Goal: Feedback & Contribution: Contribute content

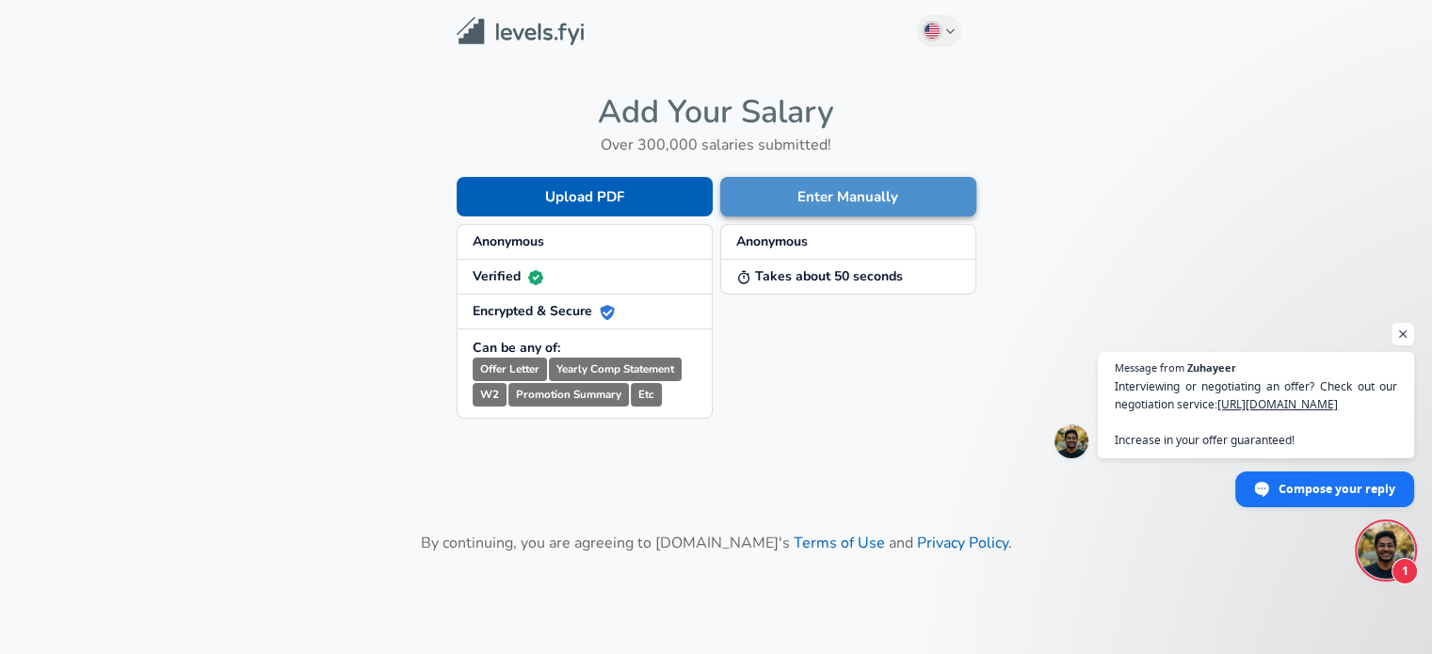
click at [786, 201] on button "Enter Manually" at bounding box center [848, 197] width 256 height 40
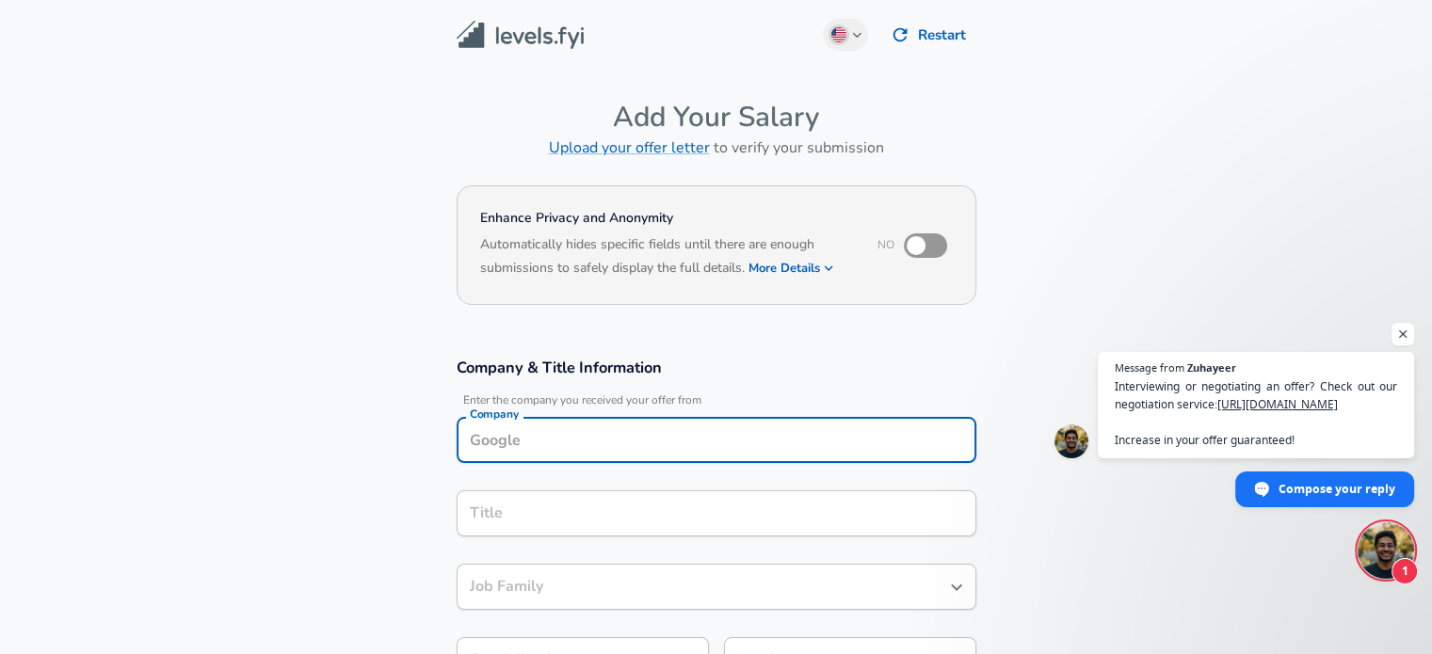
scroll to position [19, 0]
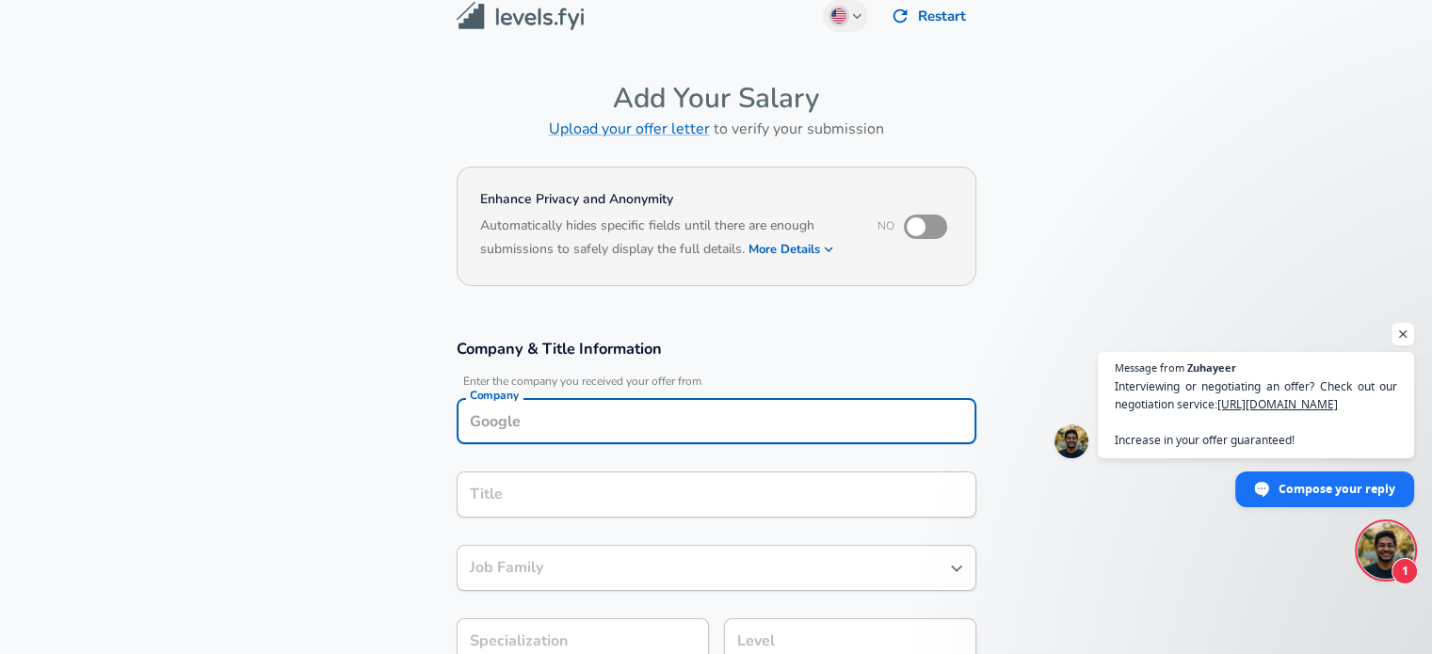
click at [550, 426] on input "Company" at bounding box center [716, 421] width 503 height 29
type input "BlackBerry"
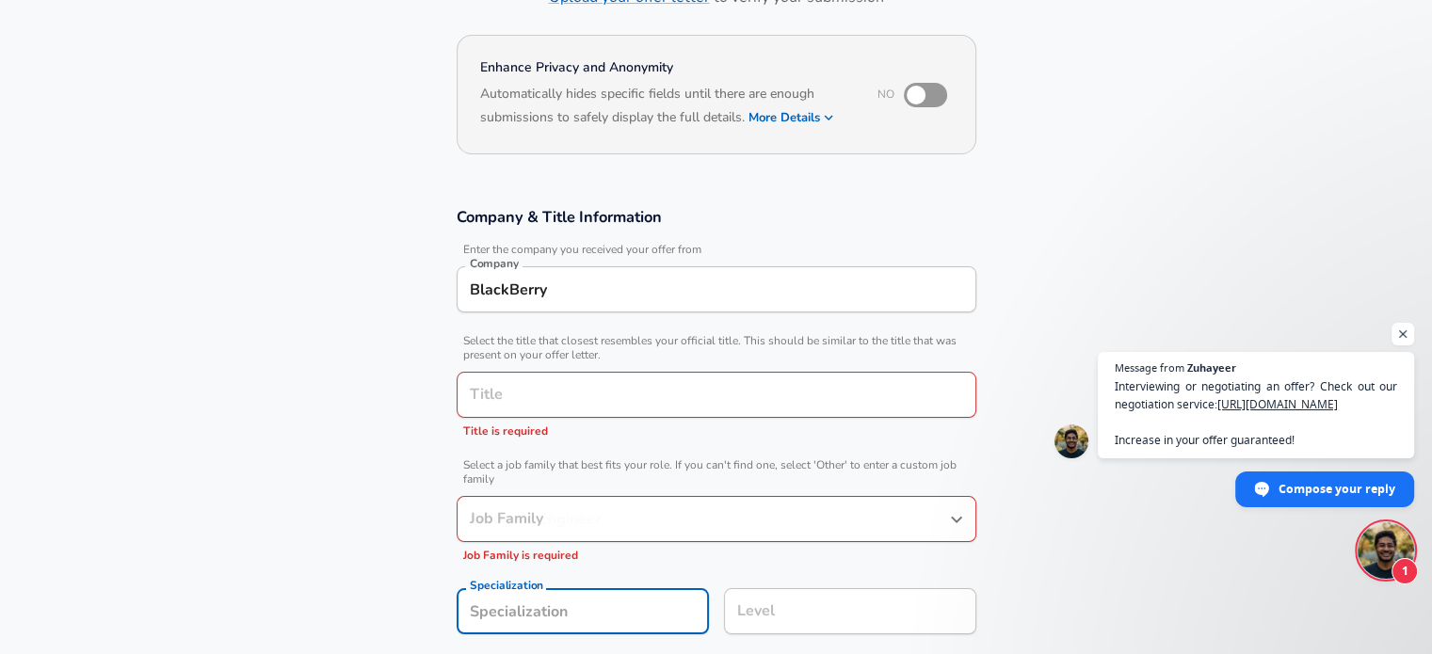
scroll to position [92, 0]
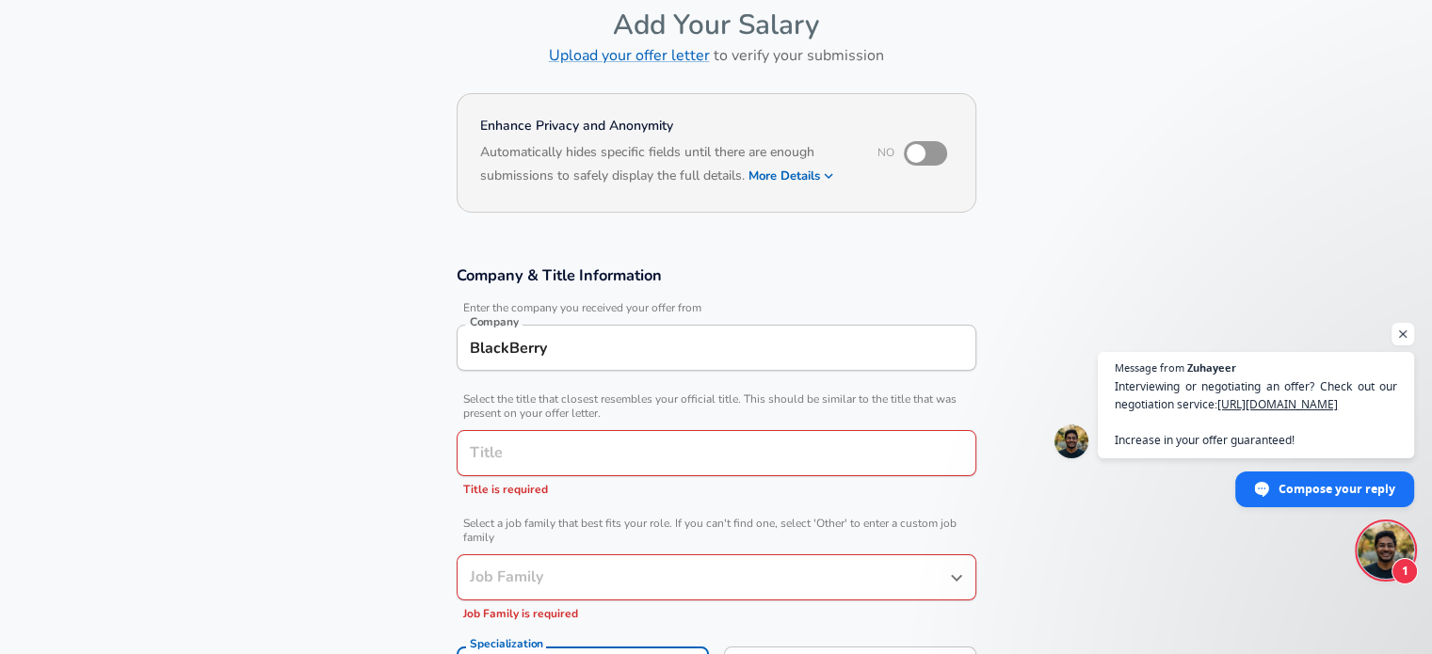
click at [546, 441] on input "Title" at bounding box center [716, 453] width 503 height 29
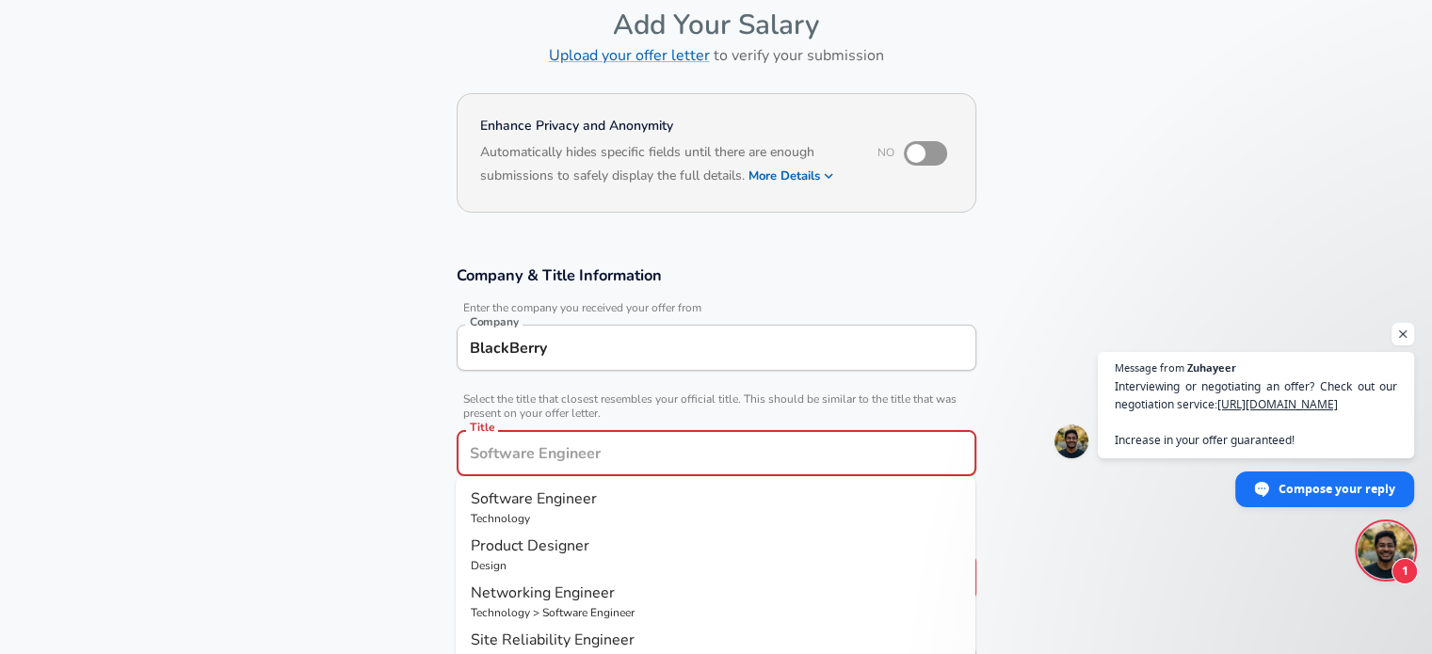
click at [541, 506] on span "Software Engineer" at bounding box center [534, 499] width 126 height 21
type input "Software Engineer"
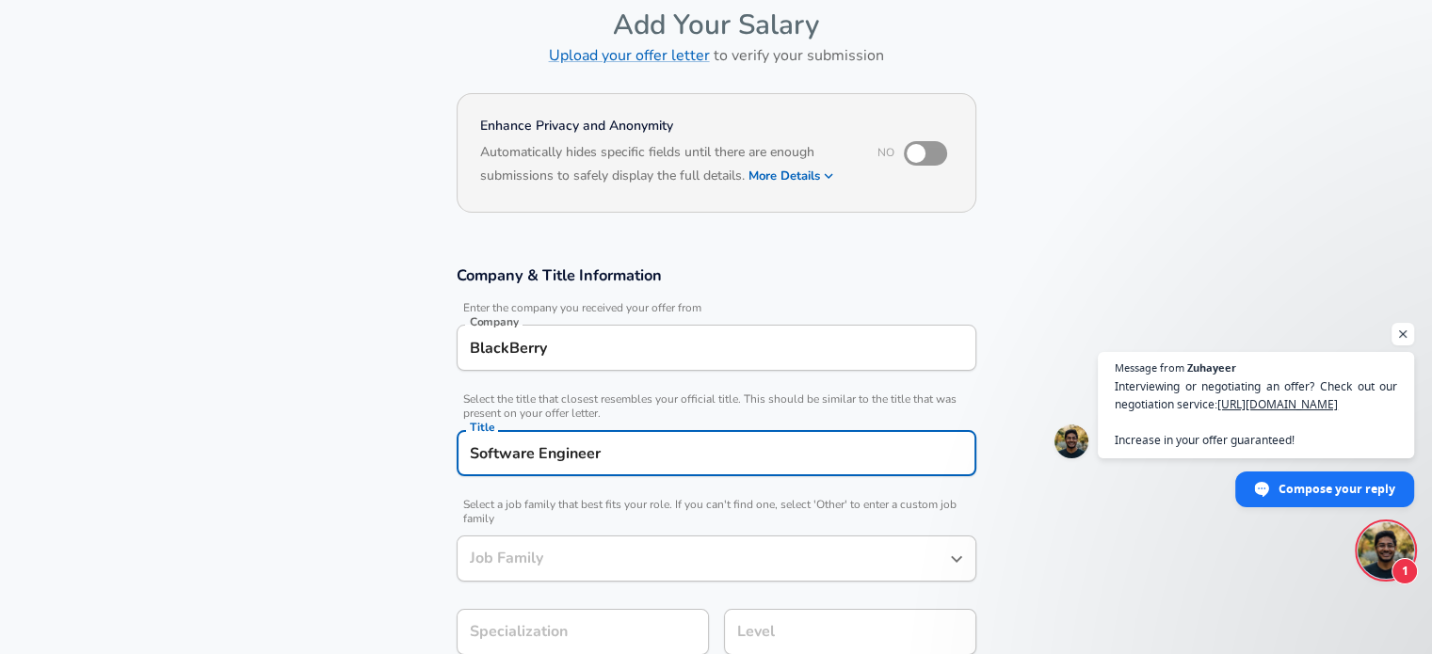
type input "Software Engineer"
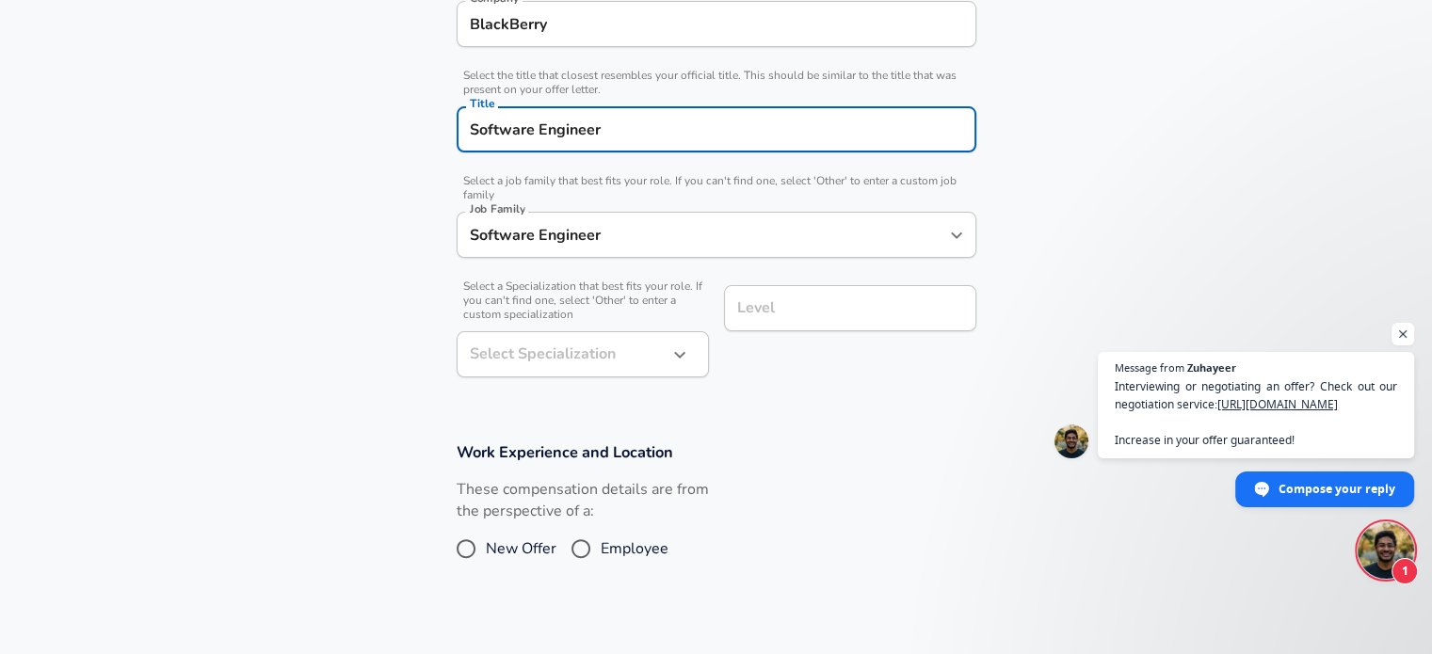
scroll to position [469, 0]
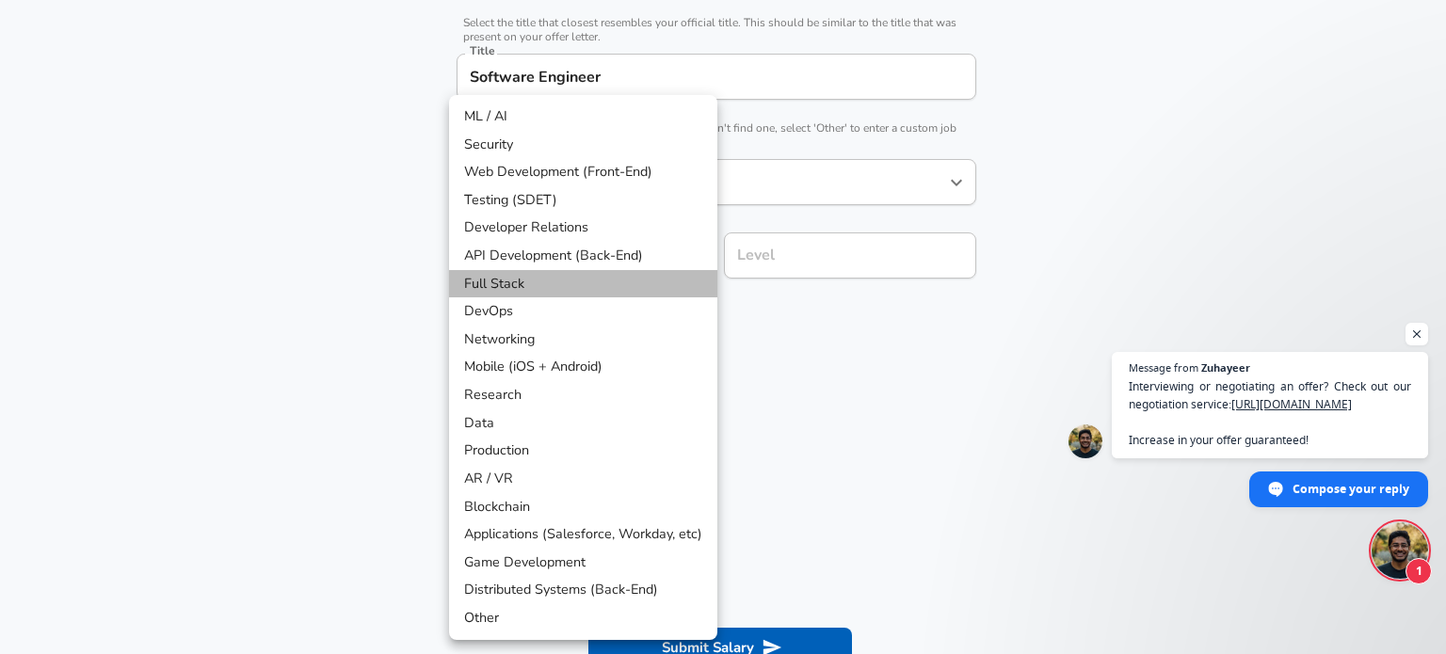
click at [579, 280] on li "Full Stack" at bounding box center [583, 284] width 268 height 28
type input "Full Stack"
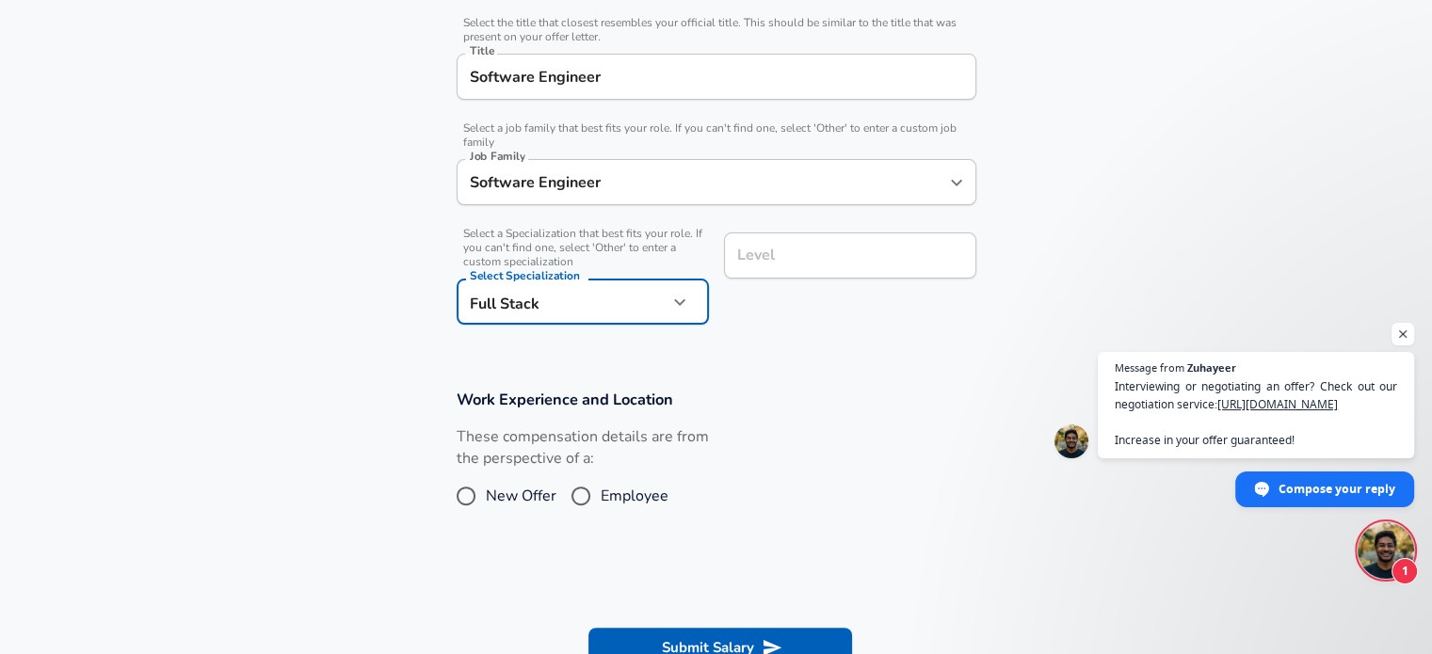
click at [760, 261] on div "Level Level" at bounding box center [850, 258] width 252 height 51
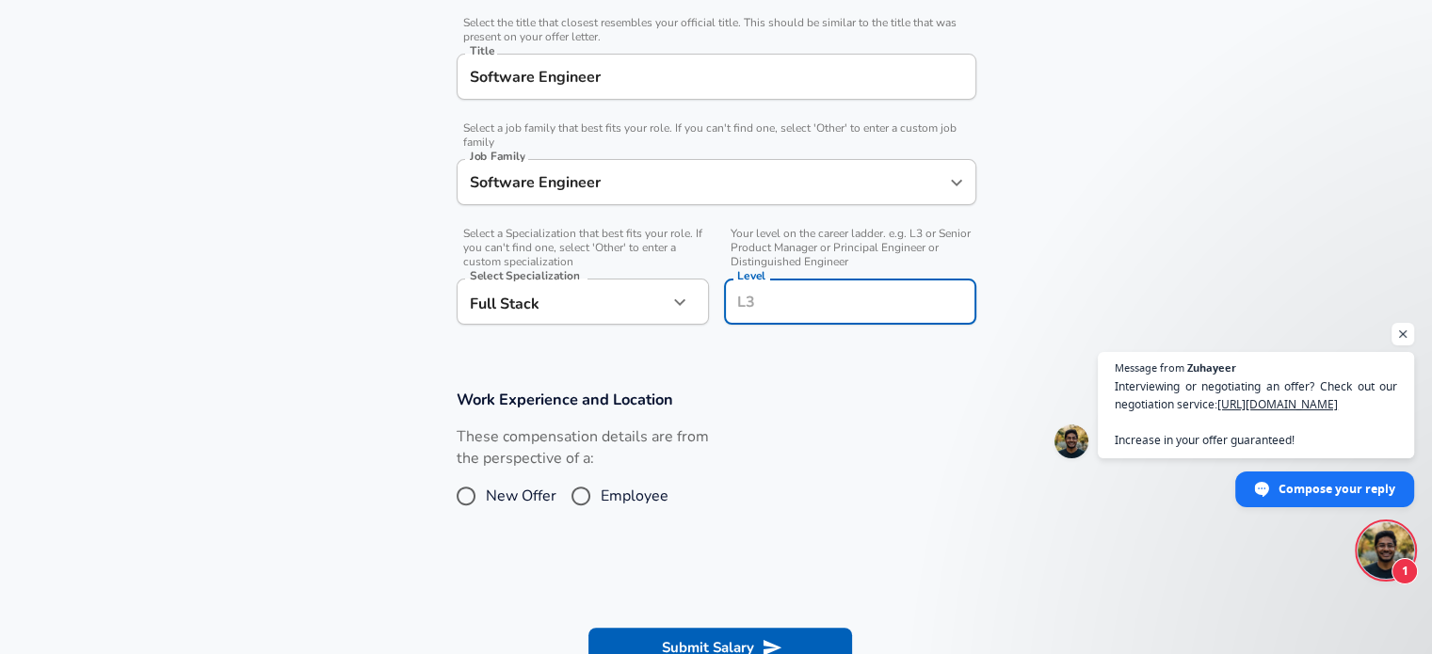
scroll to position [506, 0]
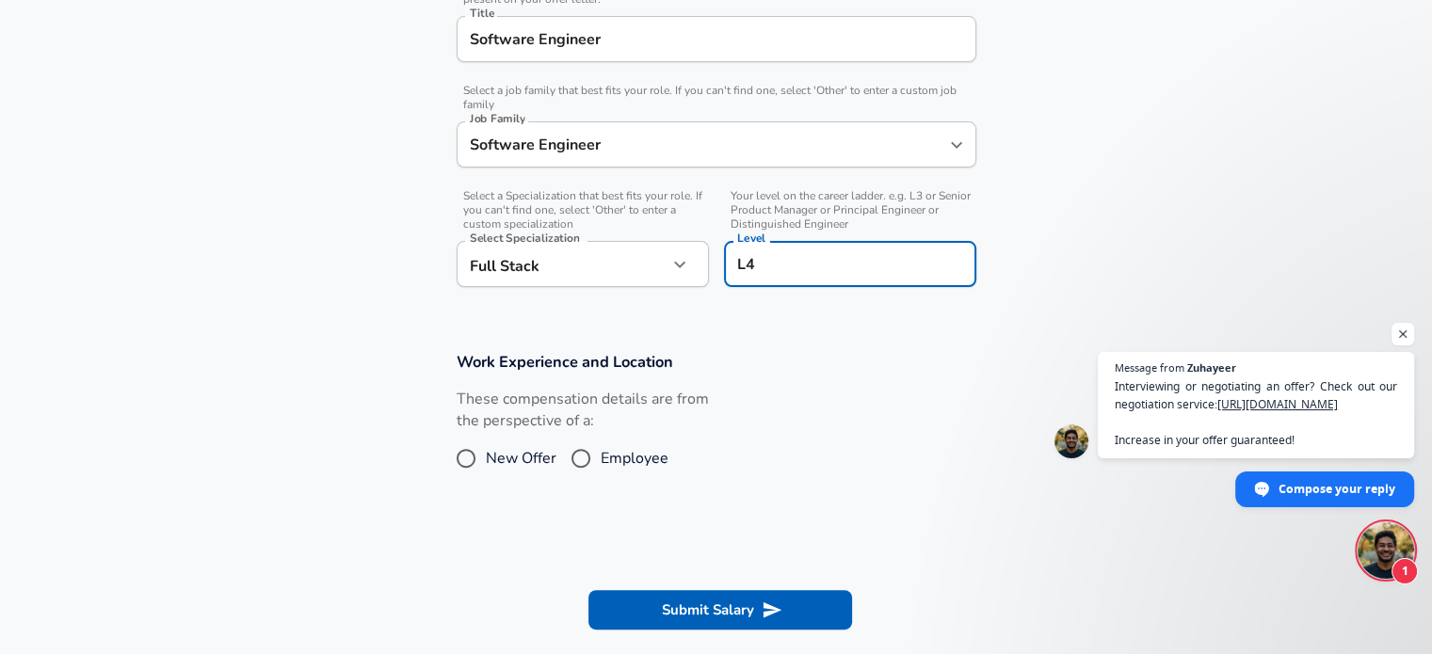
type input "L4"
click at [578, 453] on input "Employee" at bounding box center [581, 458] width 40 height 30
radio input "true"
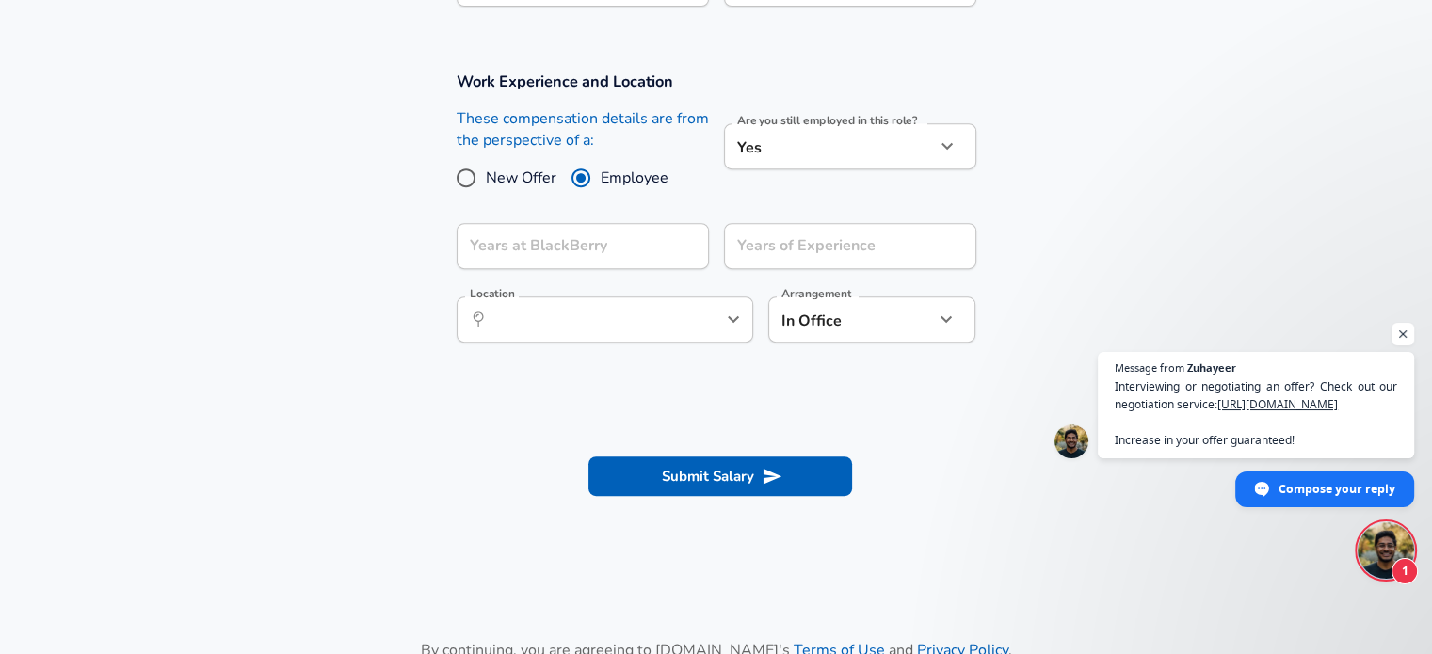
scroll to position [789, 0]
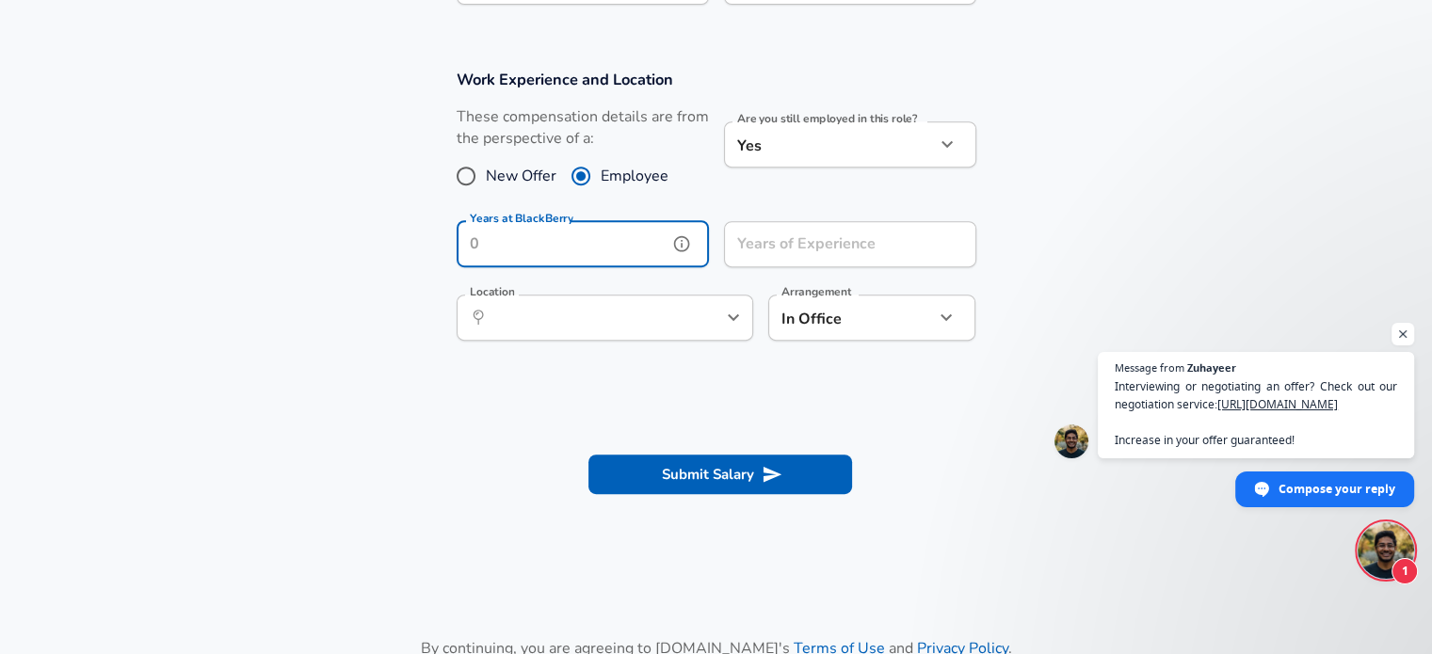
click at [628, 235] on input "Years at BlackBerry" at bounding box center [562, 244] width 211 height 46
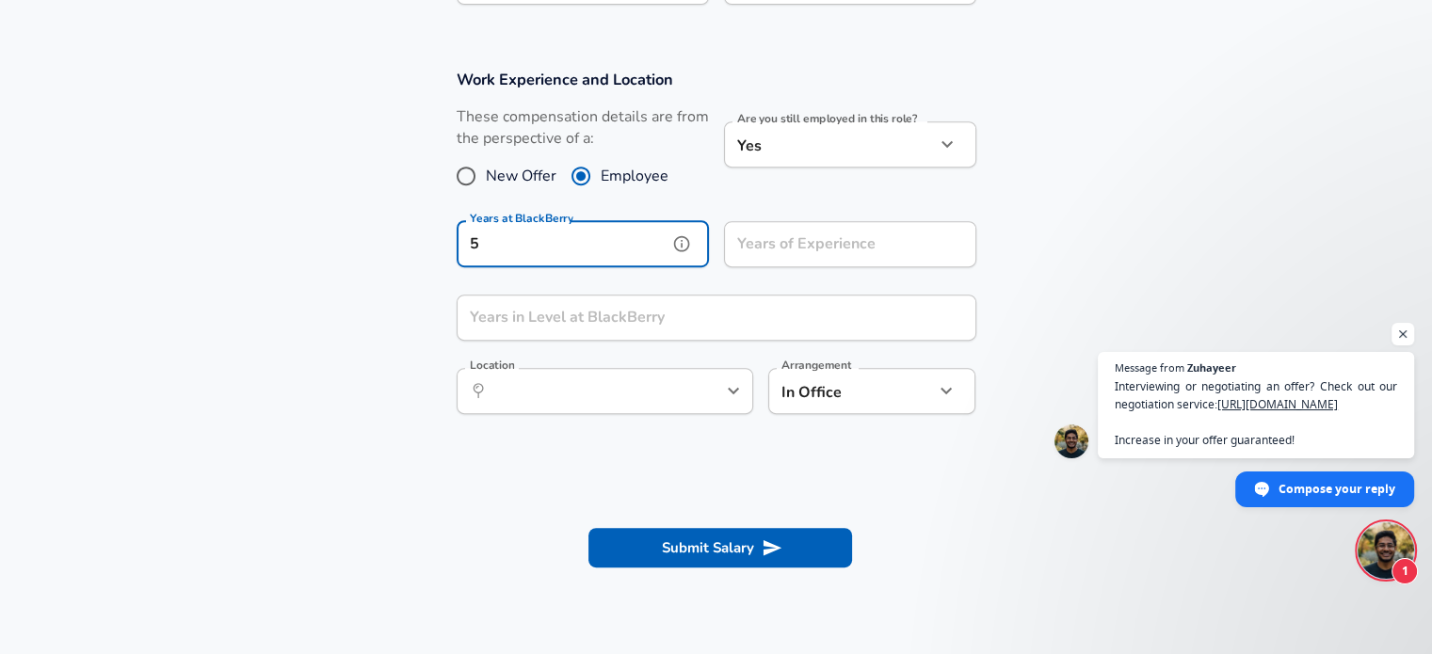
type input "5"
click at [746, 259] on input "Years of Experience" at bounding box center [829, 244] width 211 height 46
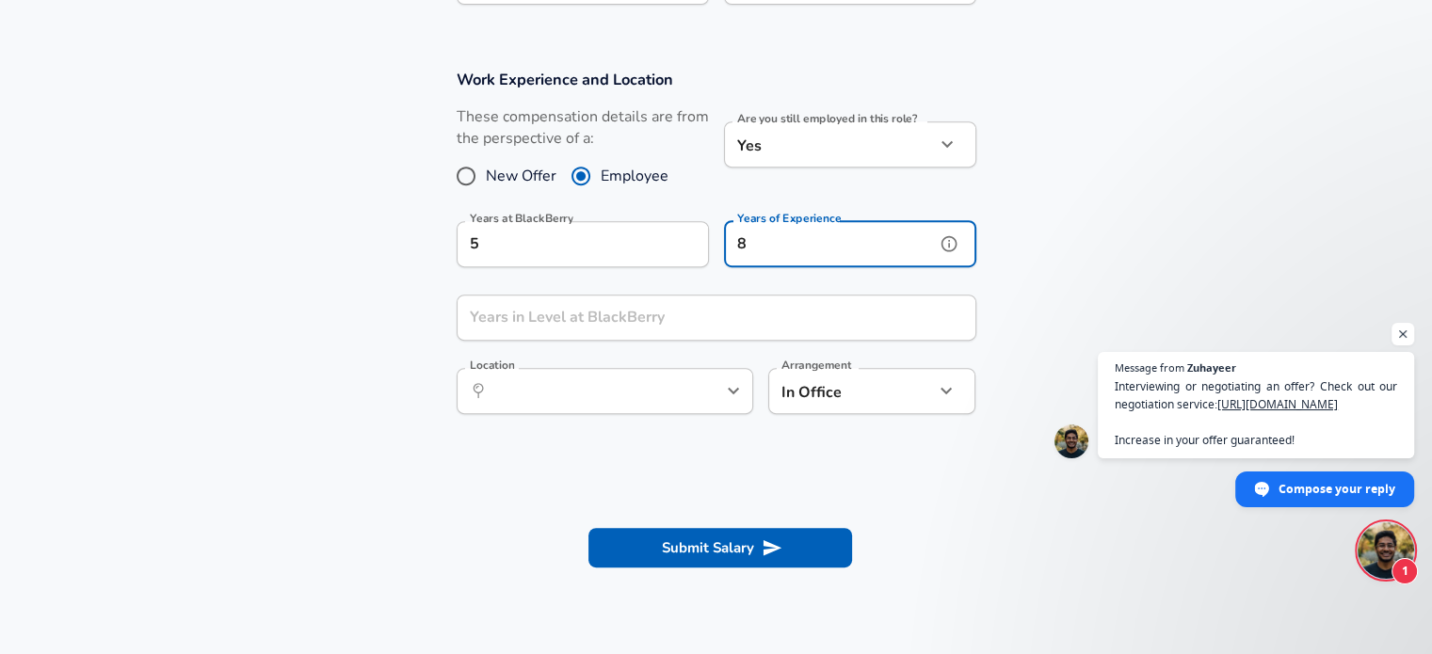
type input "8"
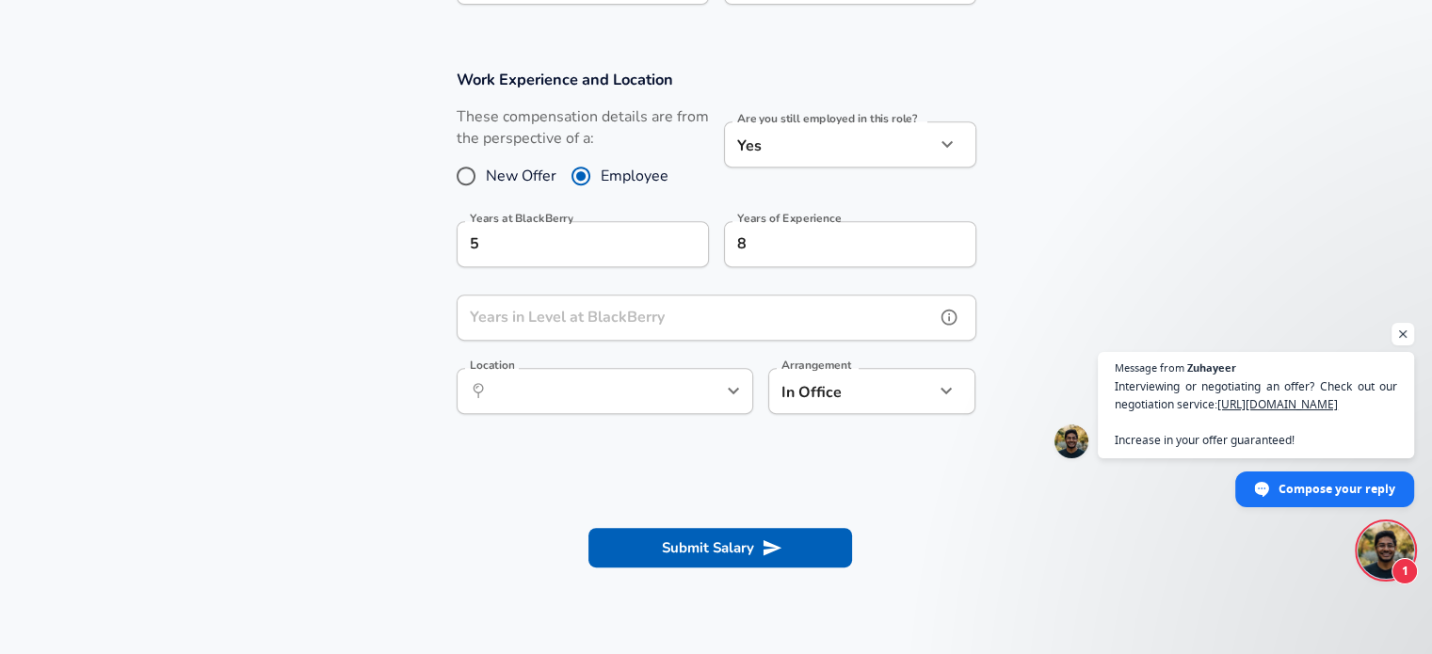
click at [737, 310] on input "Years in Level at BlackBerry" at bounding box center [696, 318] width 478 height 46
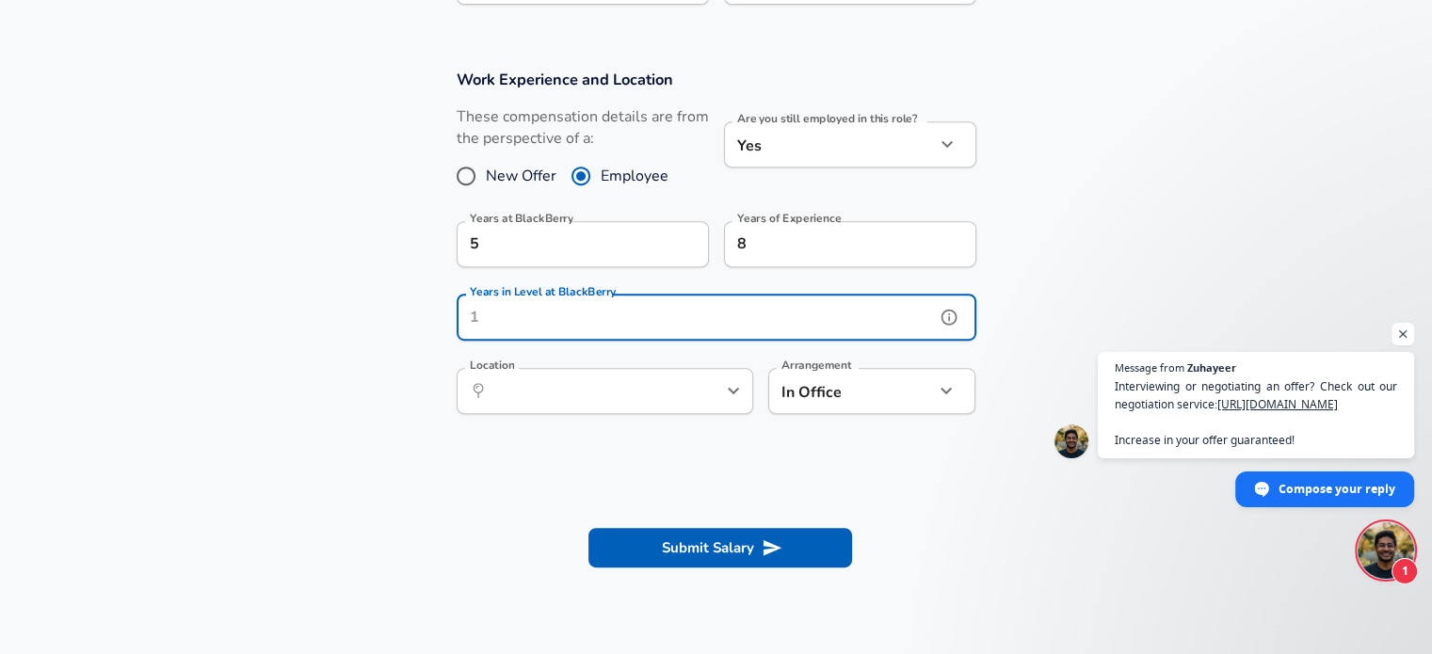
drag, startPoint x: 618, startPoint y: 308, endPoint x: 589, endPoint y: 308, distance: 29.2
click at [589, 308] on input "Years in Level at BlackBerry" at bounding box center [696, 318] width 478 height 46
type input "3"
click at [586, 388] on input "Location" at bounding box center [584, 391] width 193 height 29
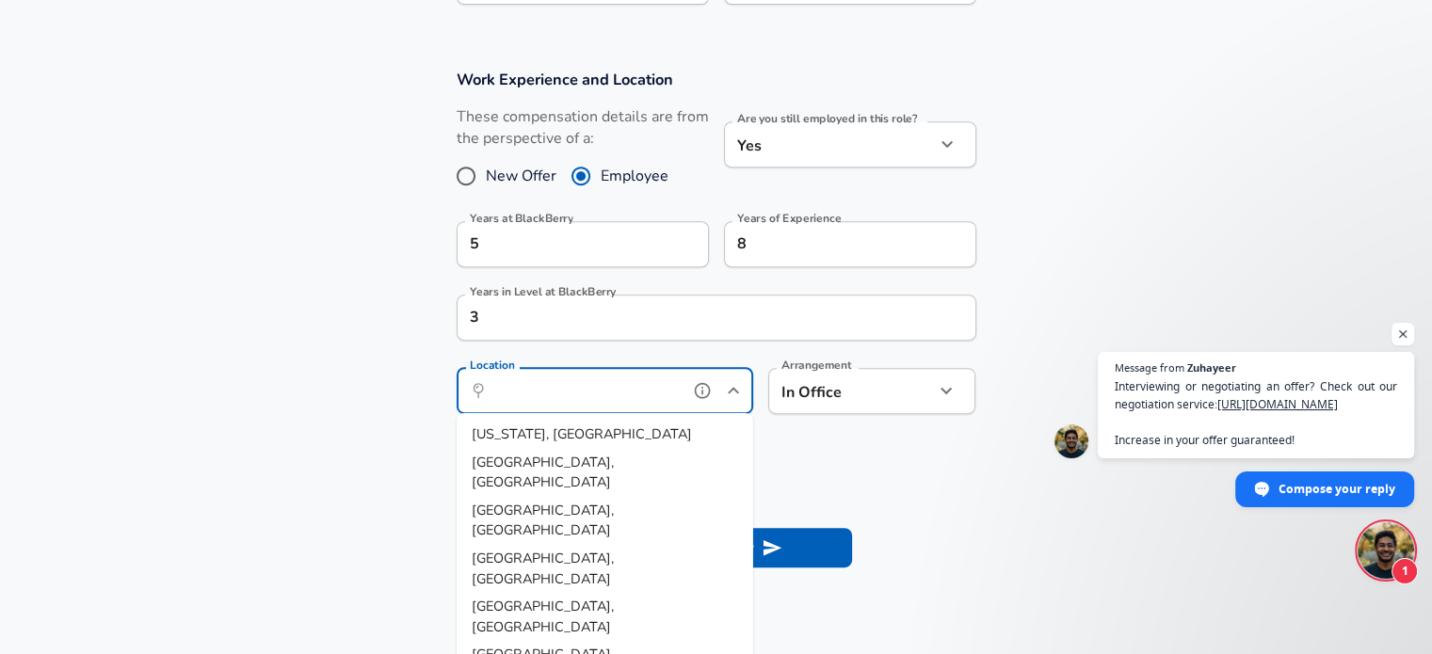
click at [577, 456] on li "[GEOGRAPHIC_DATA], [GEOGRAPHIC_DATA]" at bounding box center [605, 472] width 297 height 48
type input "[GEOGRAPHIC_DATA], [GEOGRAPHIC_DATA]"
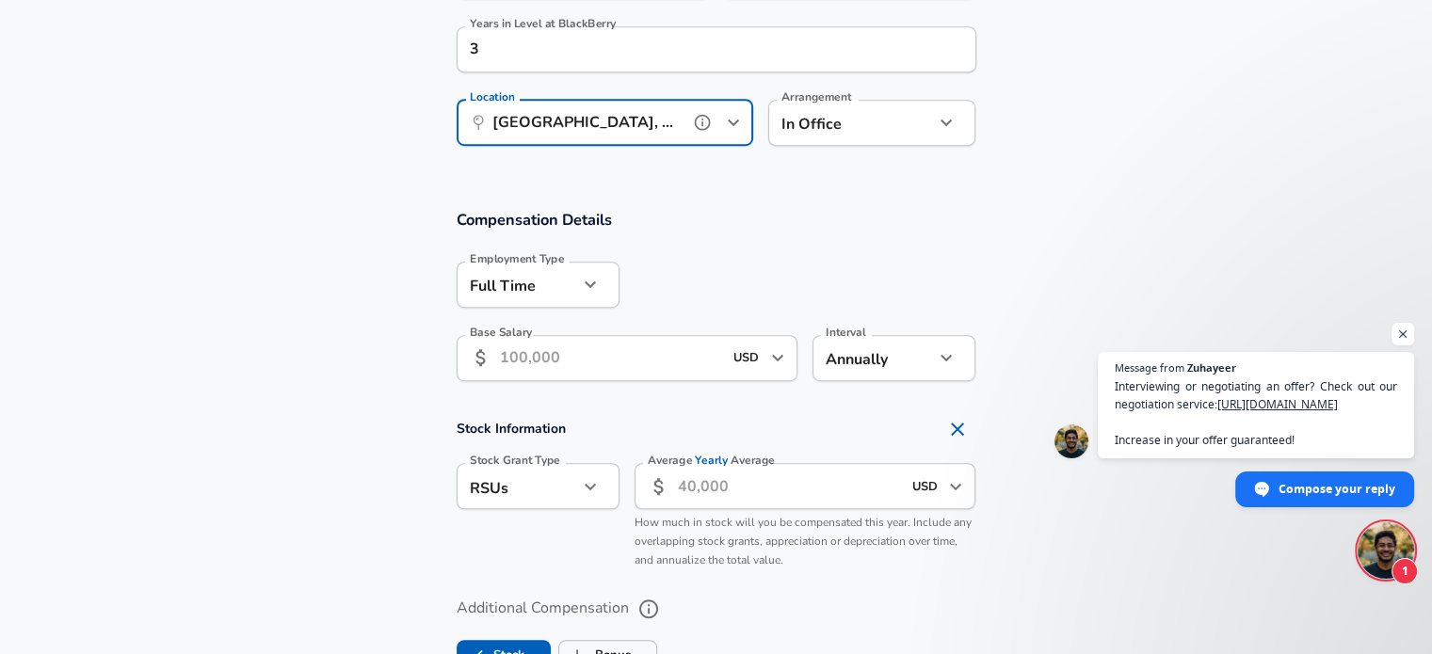
scroll to position [1071, 0]
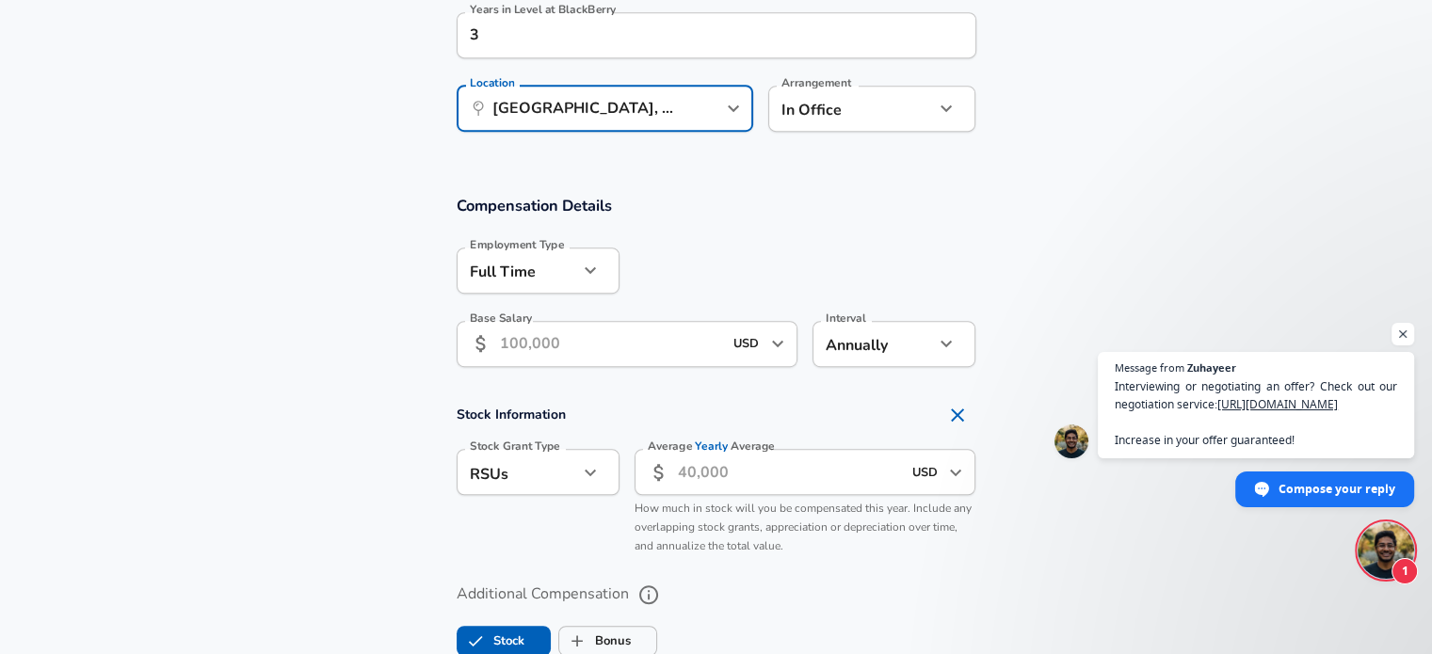
drag, startPoint x: 618, startPoint y: 337, endPoint x: 614, endPoint y: 350, distance: 13.7
click at [618, 340] on input "Base Salary" at bounding box center [611, 344] width 223 height 46
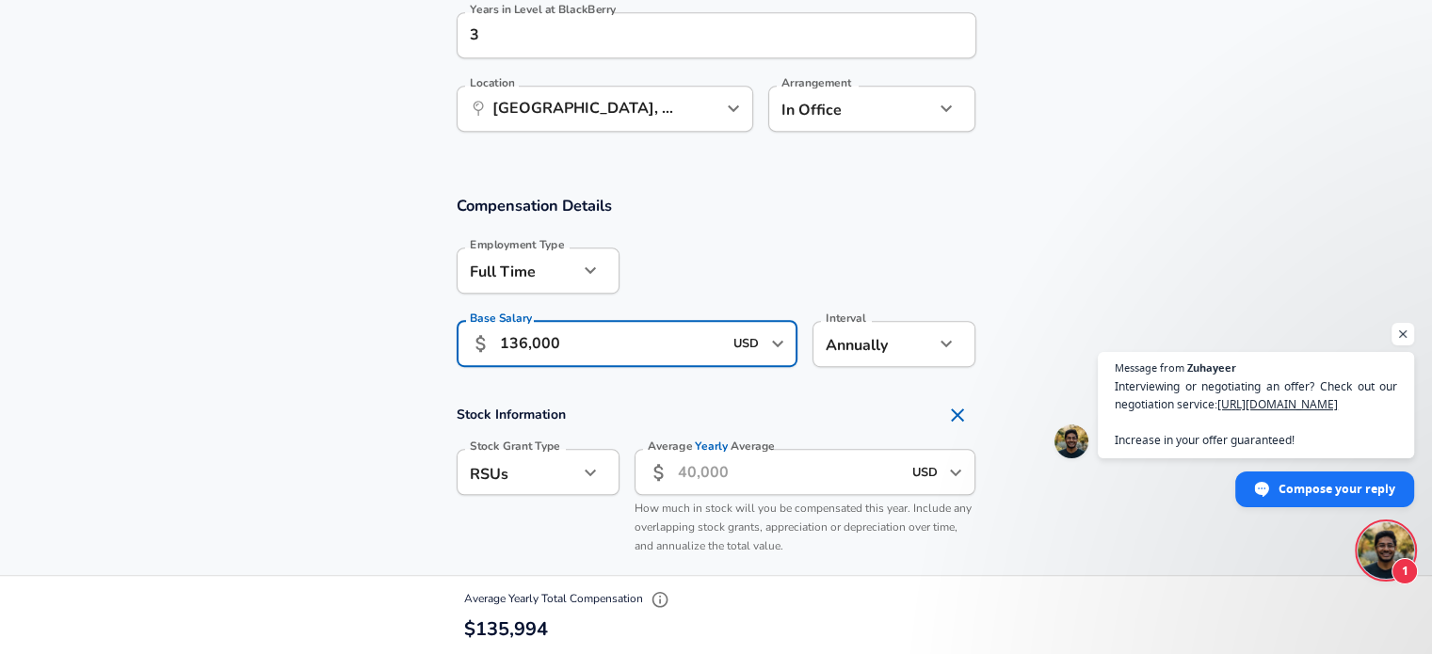
type input "136,000"
click at [738, 476] on input "Average Yearly Average" at bounding box center [789, 472] width 223 height 46
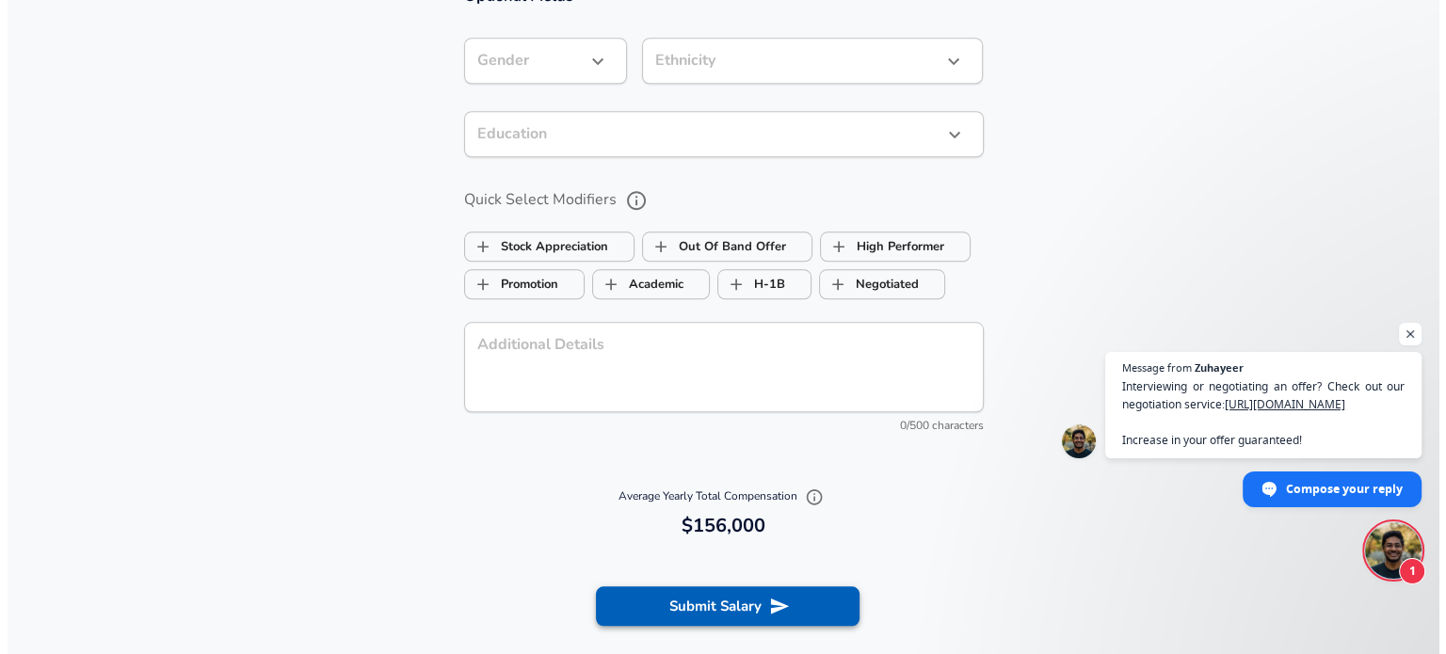
scroll to position [2013, 0]
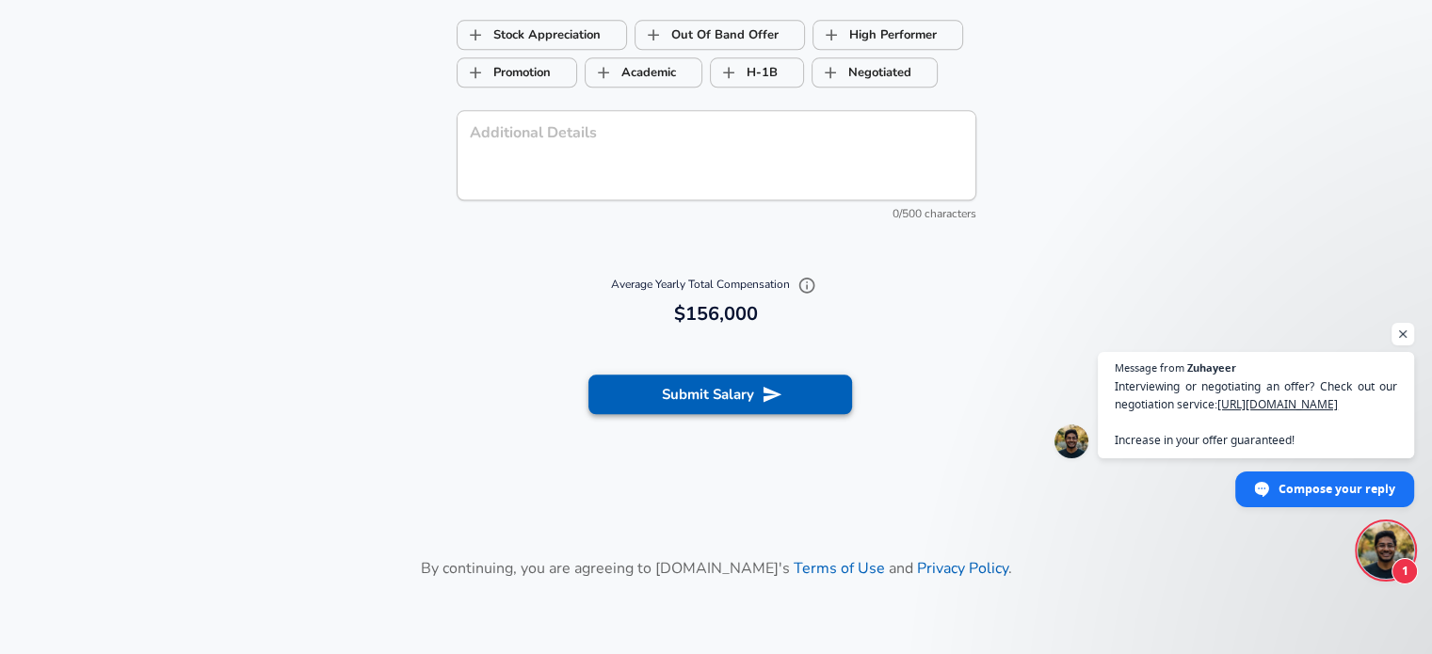
type input "20,000"
click at [686, 402] on button "Submit Salary" at bounding box center [720, 395] width 264 height 40
